Goal: Information Seeking & Learning: Compare options

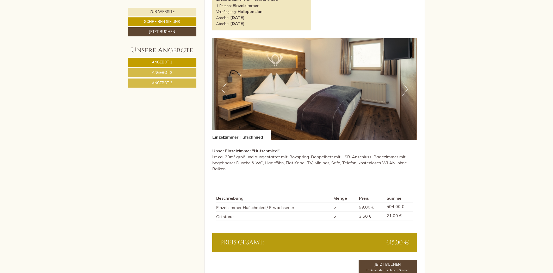
click at [165, 84] on span "Angebot 3" at bounding box center [162, 83] width 20 height 5
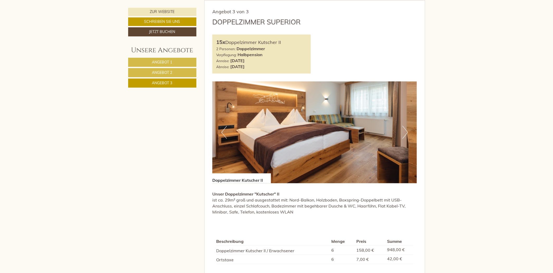
click at [163, 76] on link "Angebot 2" at bounding box center [162, 72] width 68 height 9
drag, startPoint x: 163, startPoint y: 66, endPoint x: 194, endPoint y: 59, distance: 31.8
click at [164, 66] on link "Angebot 1" at bounding box center [162, 62] width 68 height 9
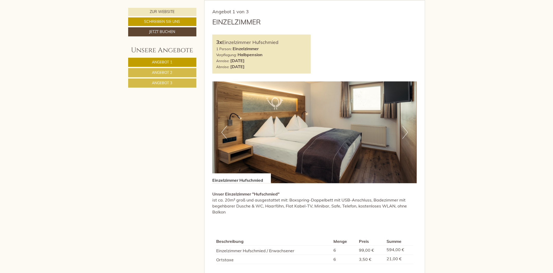
click at [165, 72] on span "Angebot 2" at bounding box center [162, 72] width 20 height 5
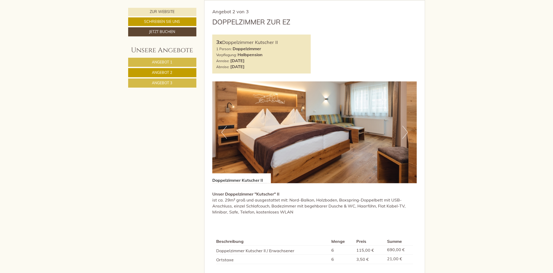
click at [164, 84] on span "Angebot 3" at bounding box center [162, 83] width 20 height 5
click at [162, 72] on span "Angebot 2" at bounding box center [162, 72] width 20 height 5
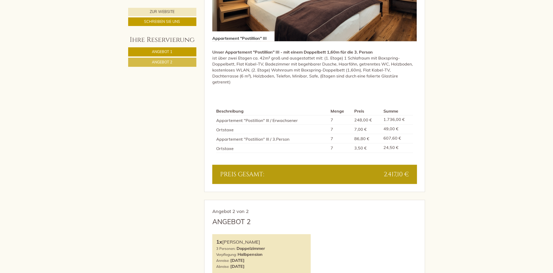
scroll to position [521, 0]
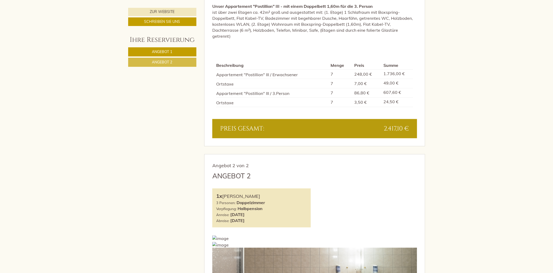
click at [182, 61] on link "Angebot 2" at bounding box center [162, 62] width 68 height 9
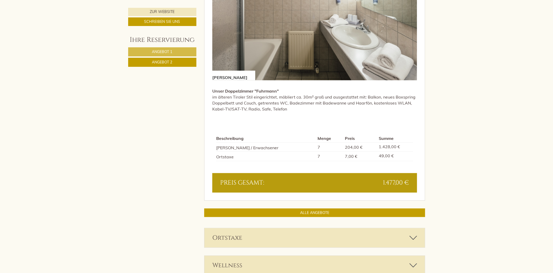
scroll to position [478, 0]
